Goal: Obtain resource: Download file/media

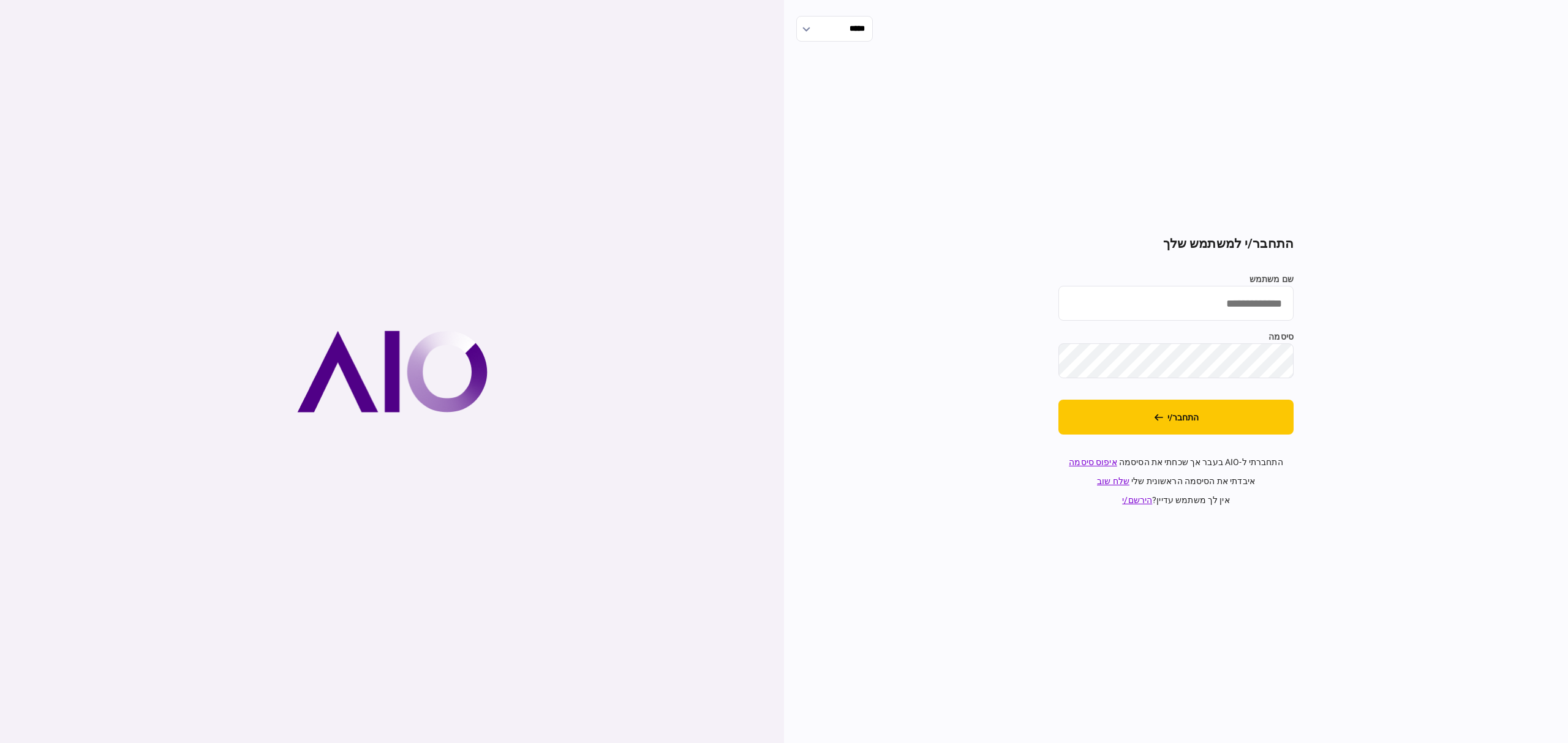
type input "**********"
click at [1204, 414] on button "התחבר/י" at bounding box center [1176, 417] width 235 height 35
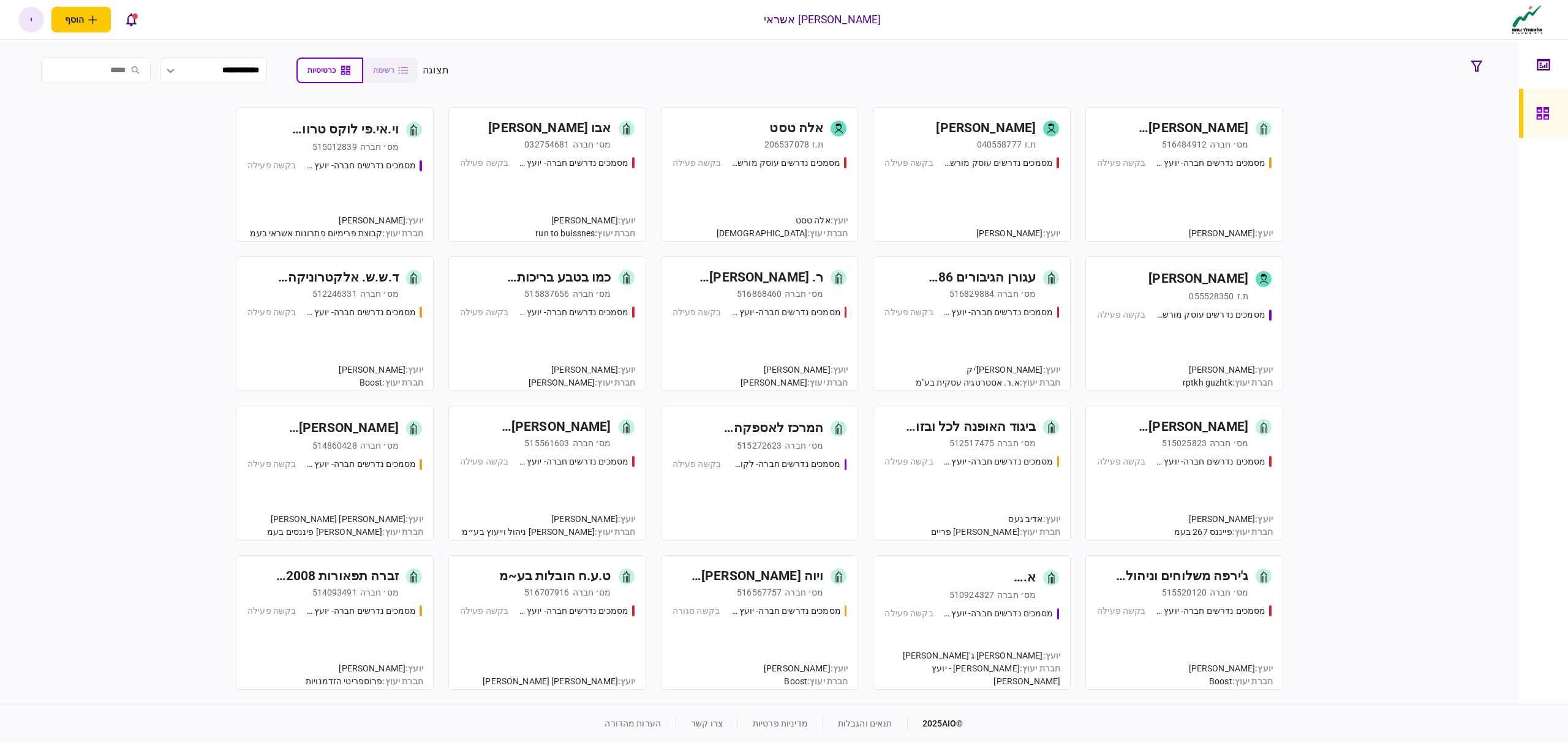
click at [1148, 180] on div "מסמכים נדרשים חברה- יועץ - תהליך חברה בקשה פעילה" at bounding box center [1184, 193] width 174 height 74
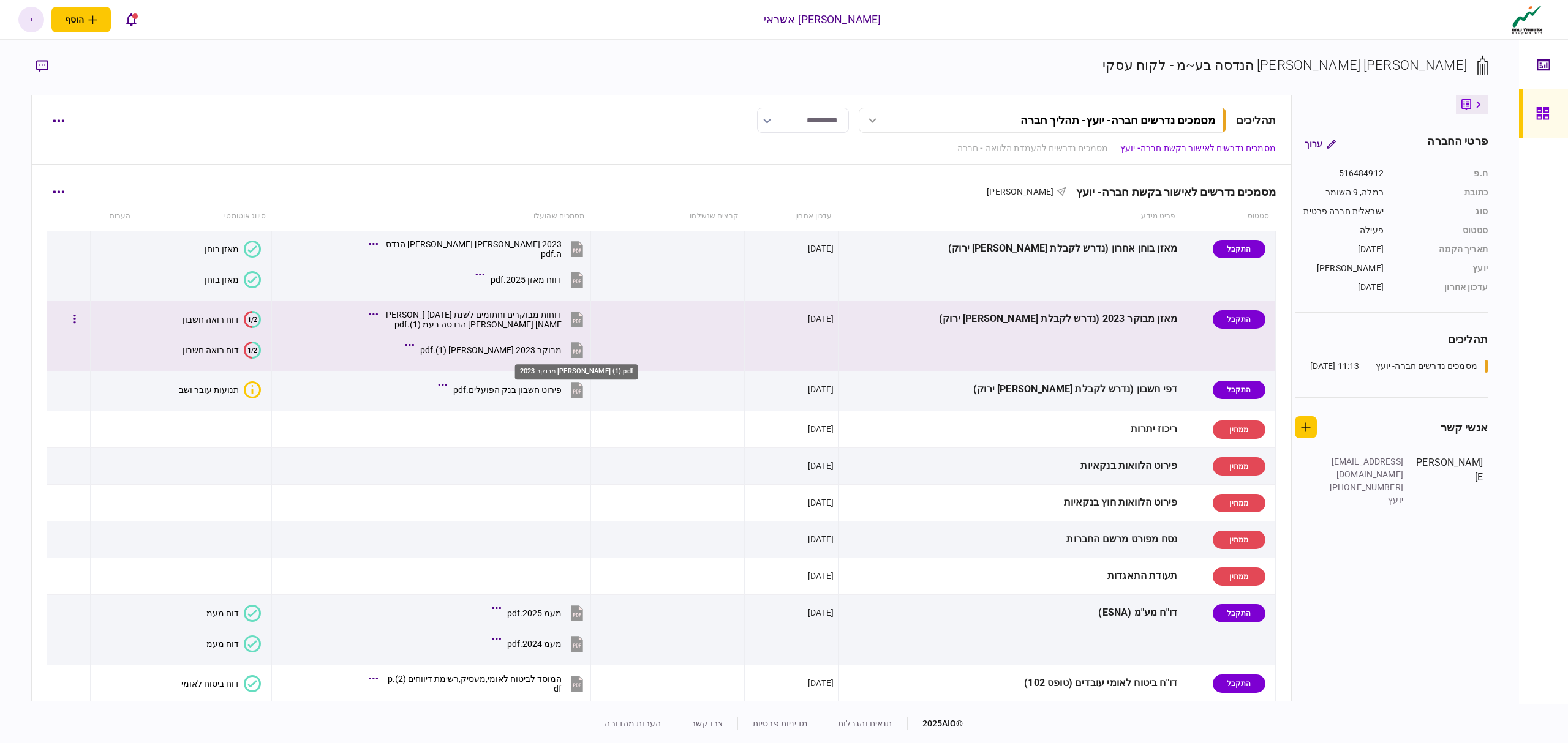
click at [561, 346] on div "מבוקר 2023 [PERSON_NAME] (1).pdf" at bounding box center [491, 350] width 141 height 9
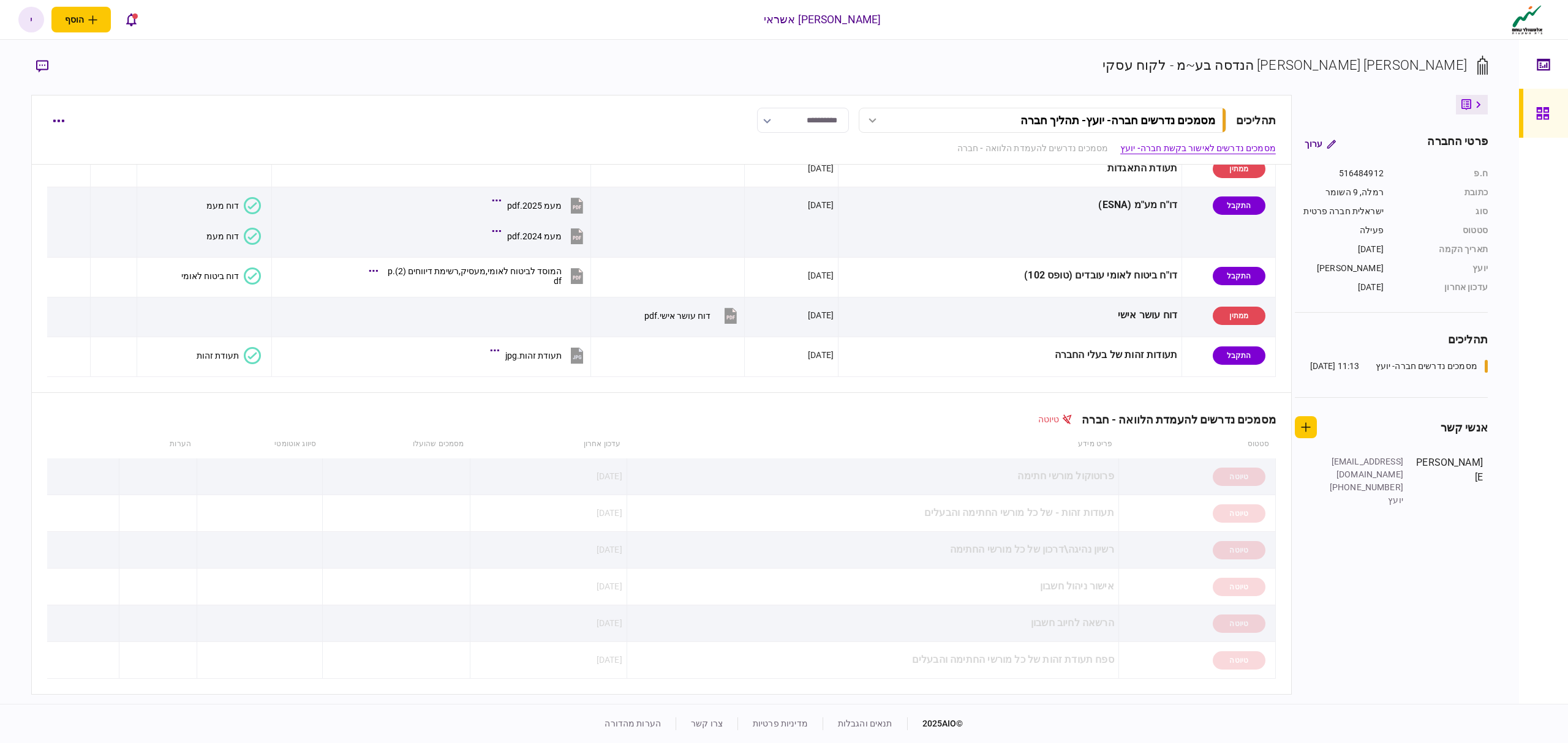
scroll to position [81, 0]
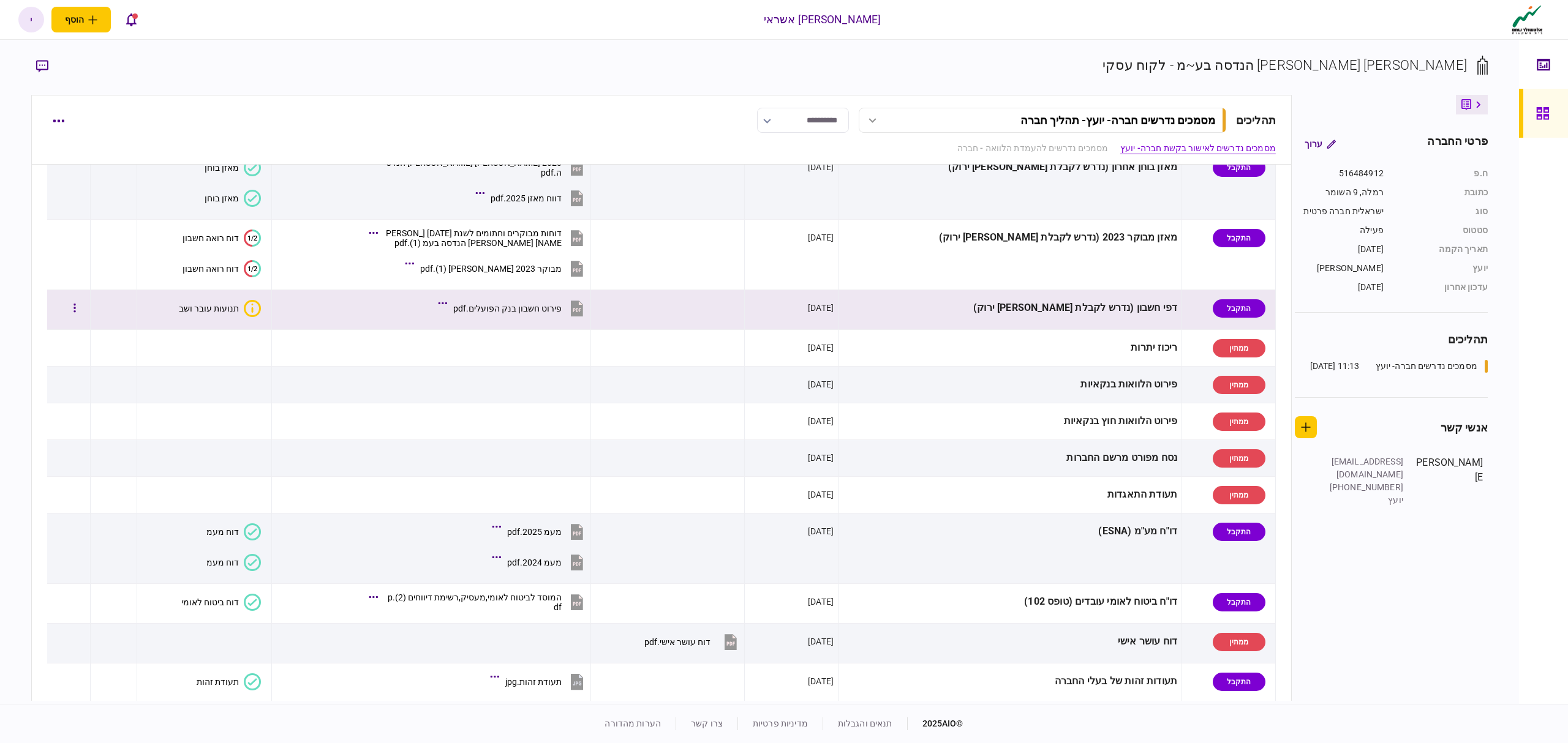
click at [586, 316] on button "פירוט חשבון בנק הפועלים.pdf" at bounding box center [513, 308] width 145 height 27
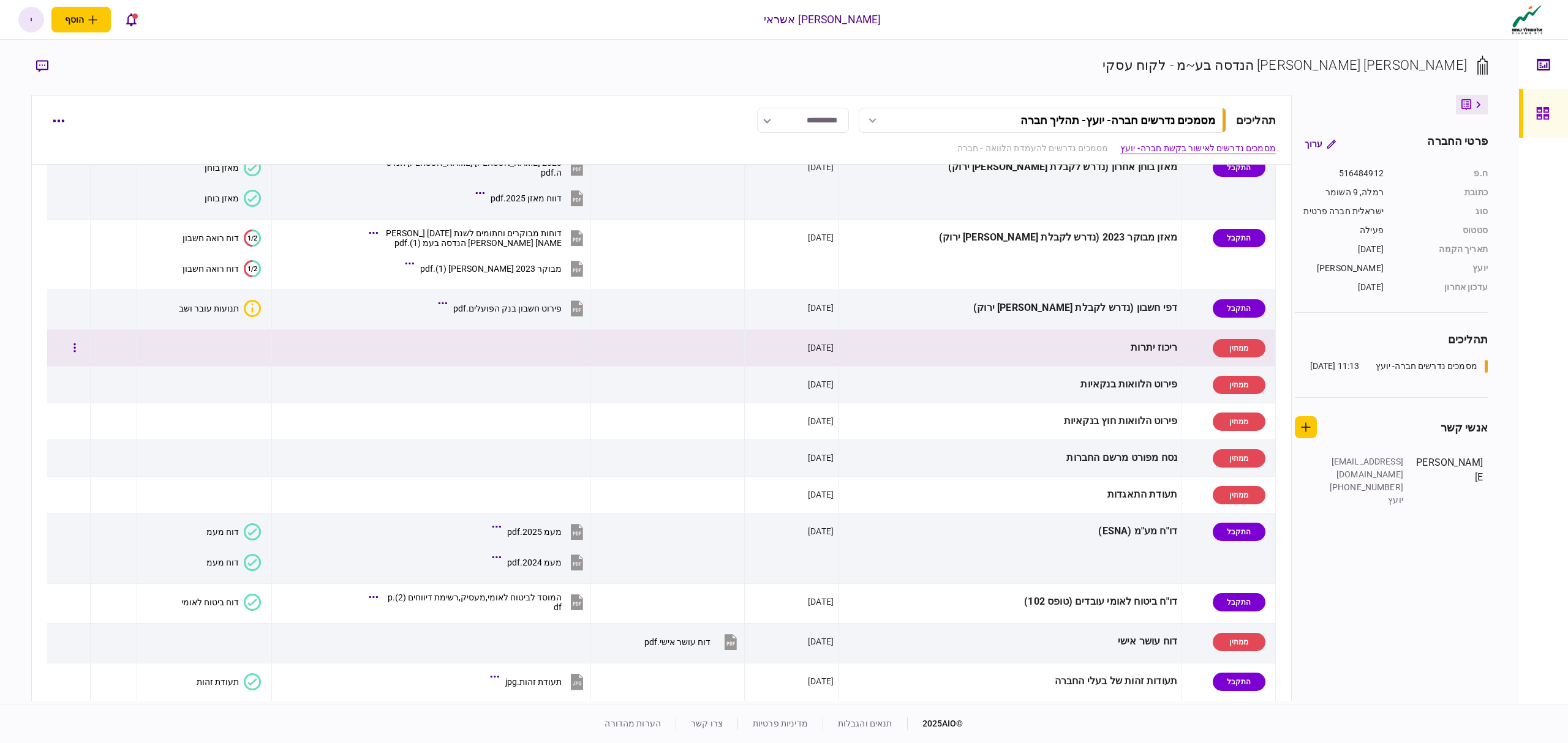
scroll to position [0, 0]
